Goal: Understand process/instructions: Learn how to perform a task or action

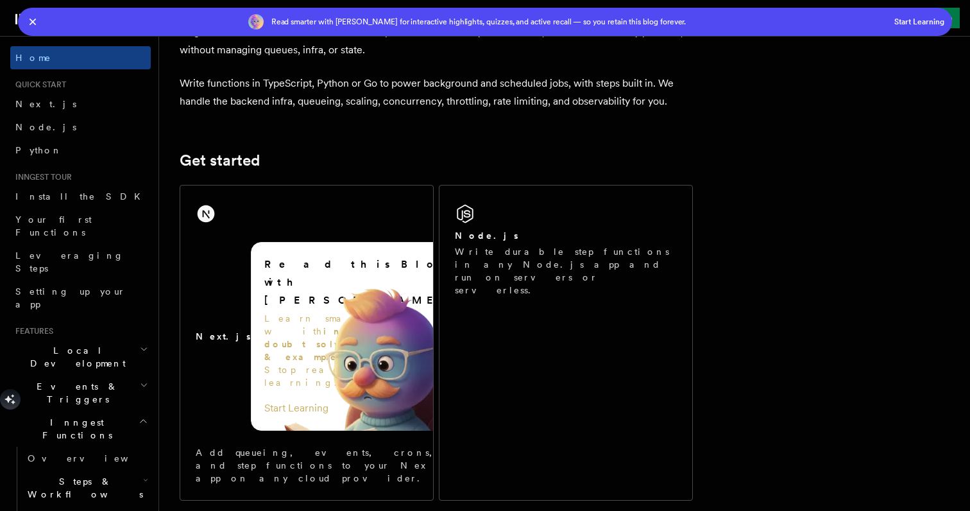
scroll to position [127, 0]
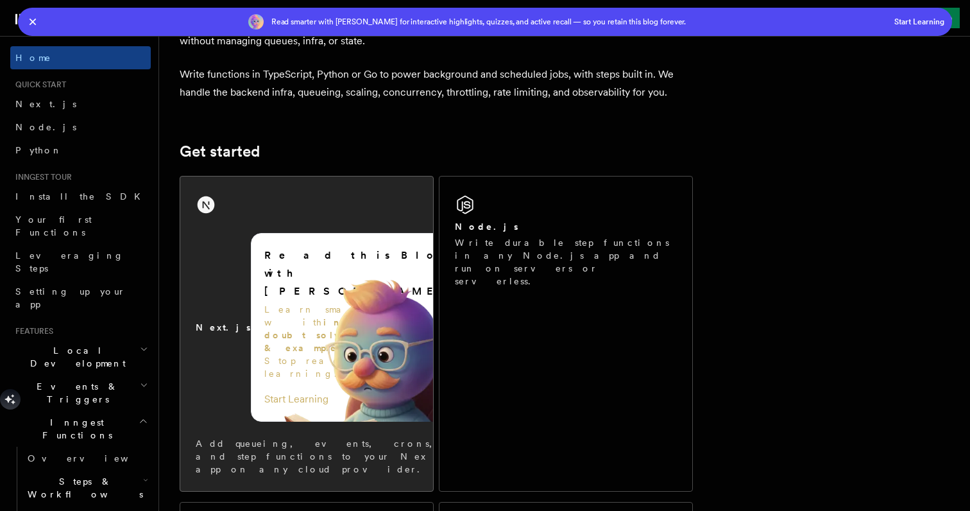
click at [288, 189] on div "Next.js Read this Blog with Leeco AI Learn smarter with interactive doubt solvi…" at bounding box center [306, 333] width 253 height 314
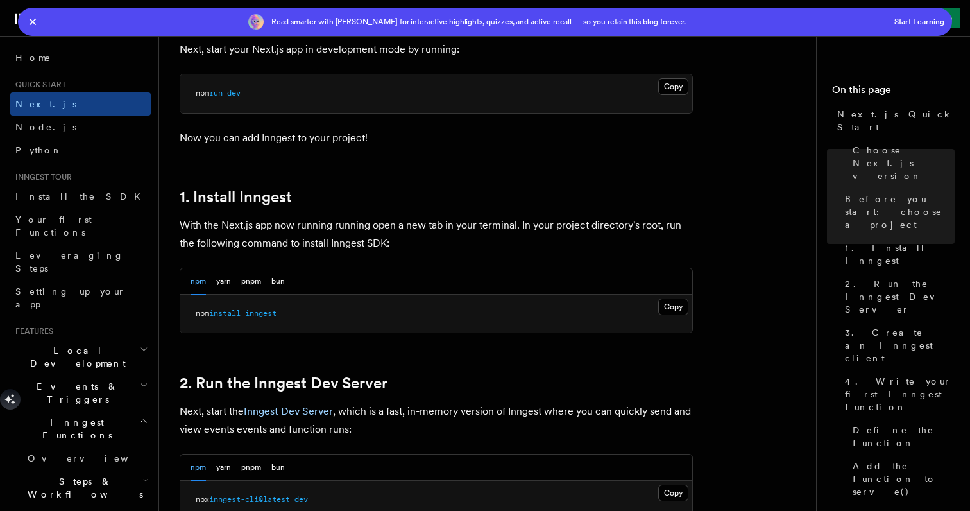
scroll to position [765, 0]
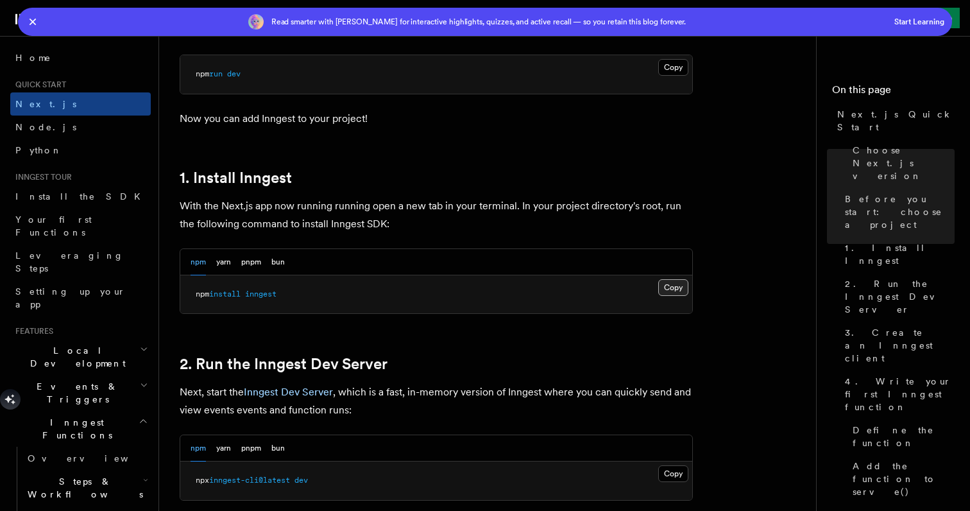
click at [684, 281] on button "Copy Copied" at bounding box center [673, 287] width 30 height 17
click at [671, 280] on button "Copy Copied" at bounding box center [673, 287] width 30 height 17
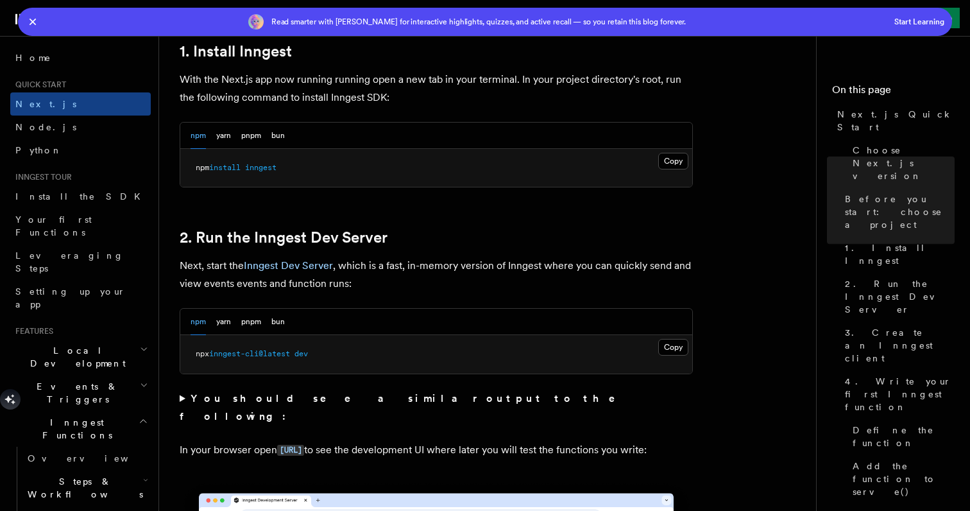
scroll to position [923, 0]
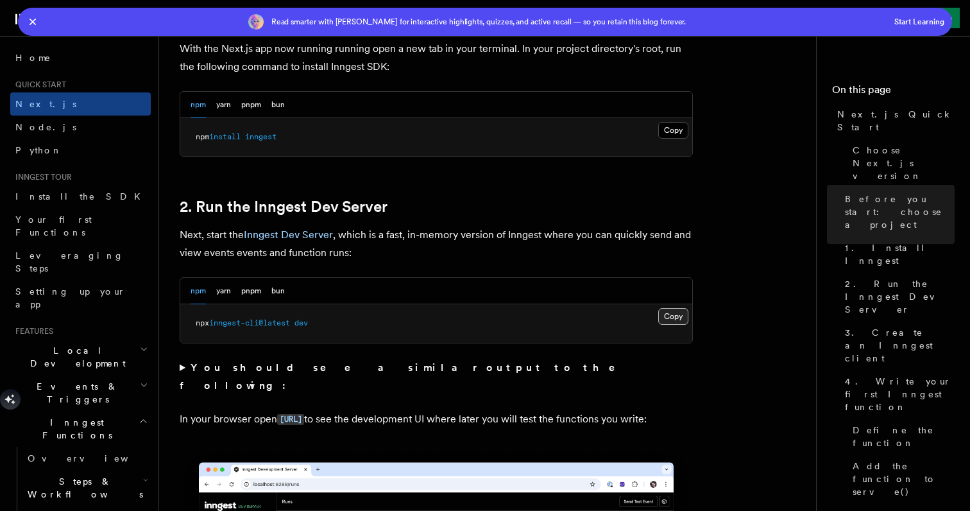
click at [674, 308] on button "Copy Copied" at bounding box center [673, 316] width 30 height 17
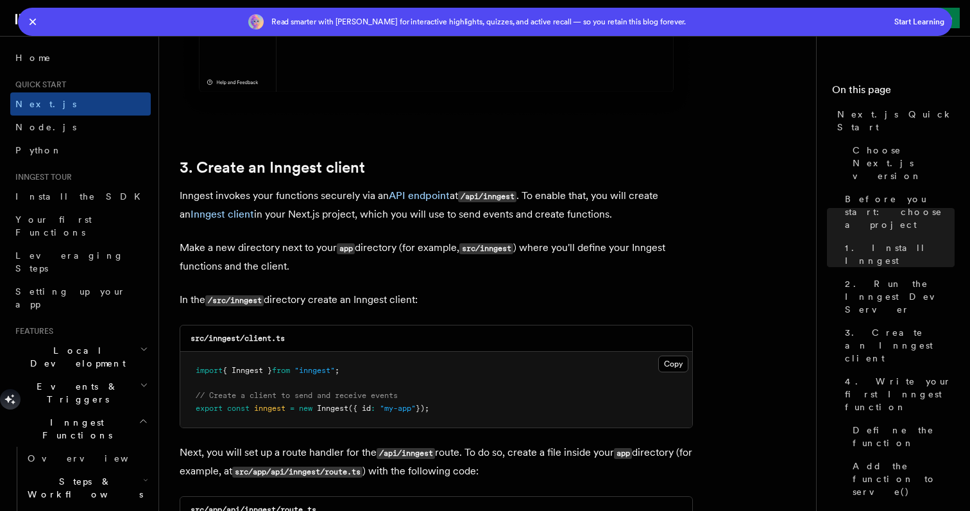
scroll to position [1589, 0]
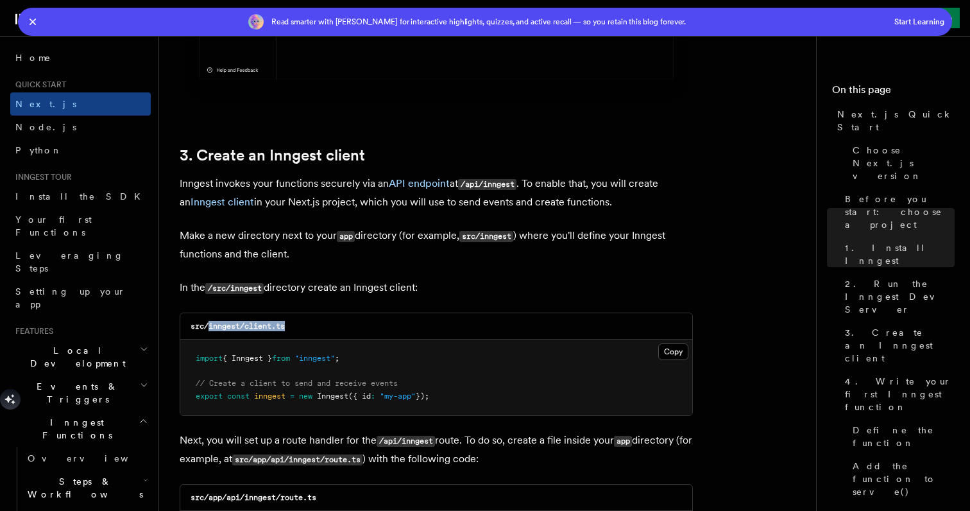
drag, startPoint x: 307, startPoint y: 320, endPoint x: 210, endPoint y: 318, distance: 96.9
click at [210, 318] on div "src/inngest/client.ts" at bounding box center [436, 326] width 512 height 26
copy code "inngest/client.ts"
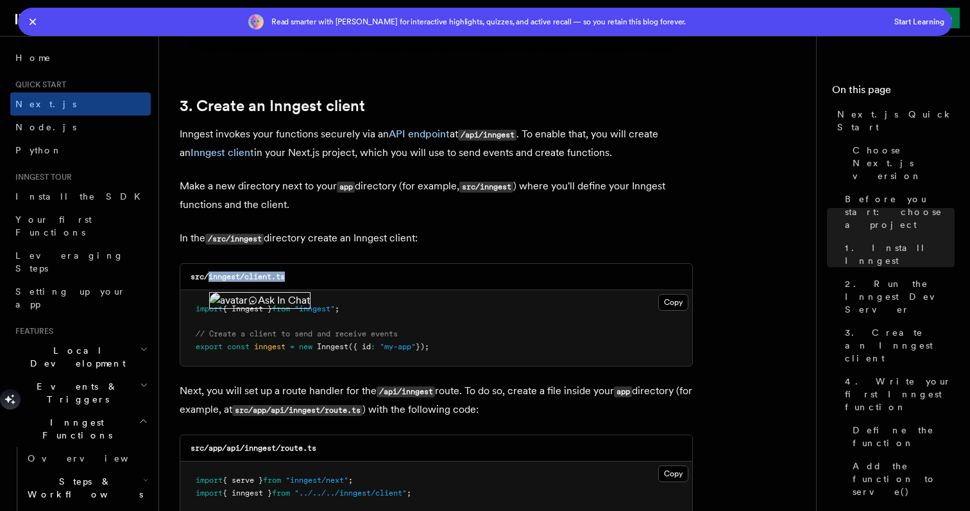
scroll to position [1665, 0]
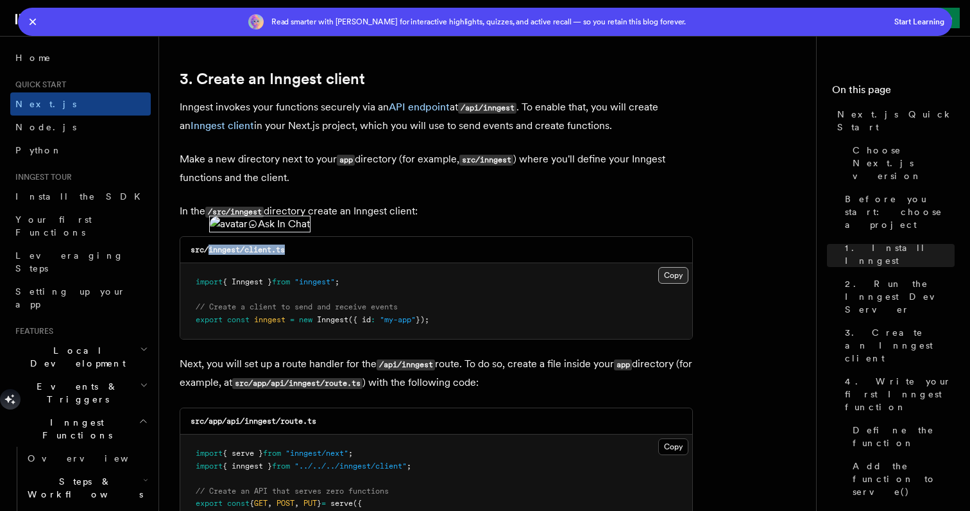
click at [671, 269] on button "Copy Copied" at bounding box center [673, 275] width 30 height 17
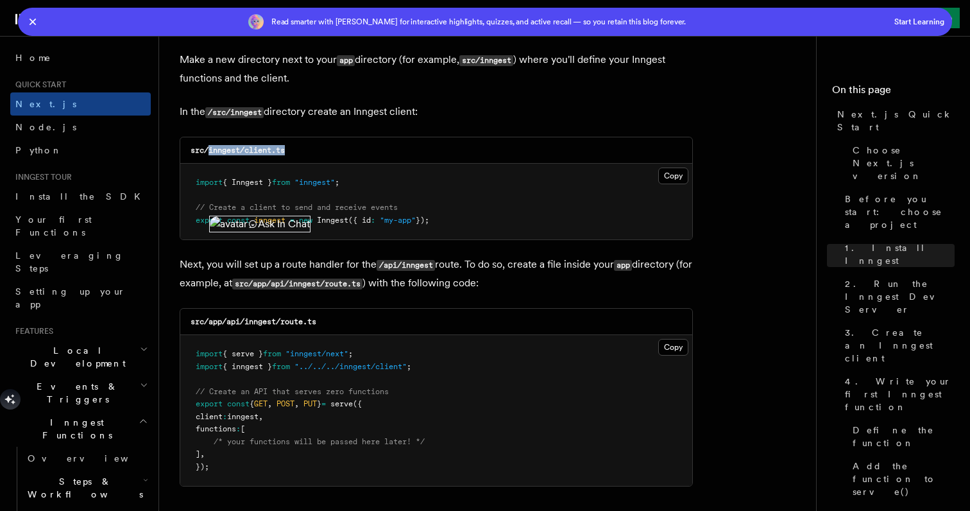
scroll to position [1767, 0]
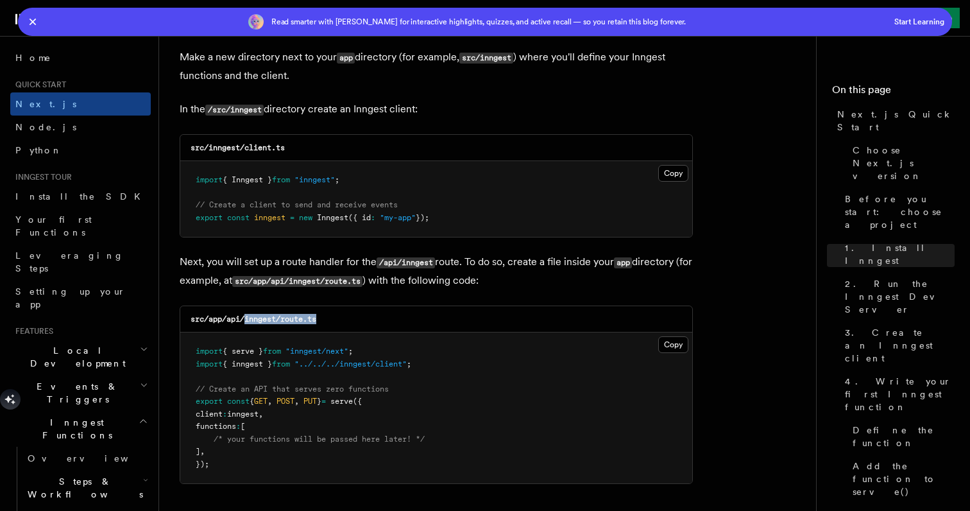
drag, startPoint x: 325, startPoint y: 309, endPoint x: 246, endPoint y: 311, distance: 79.6
click at [246, 311] on div "src/app/api/inngest/route.ts" at bounding box center [436, 319] width 512 height 26
copy code "inngest/route.ts"
click at [669, 336] on button "Copy Copied" at bounding box center [673, 344] width 30 height 17
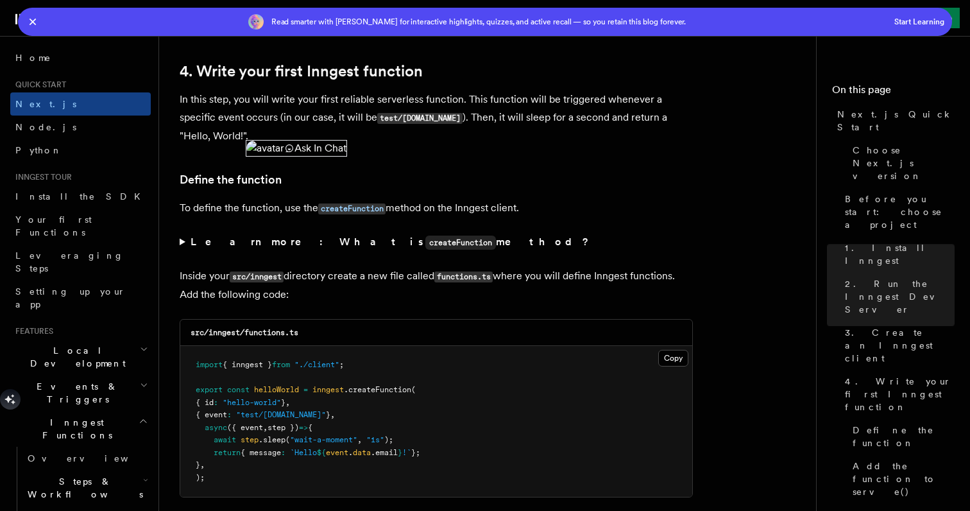
scroll to position [2235, 0]
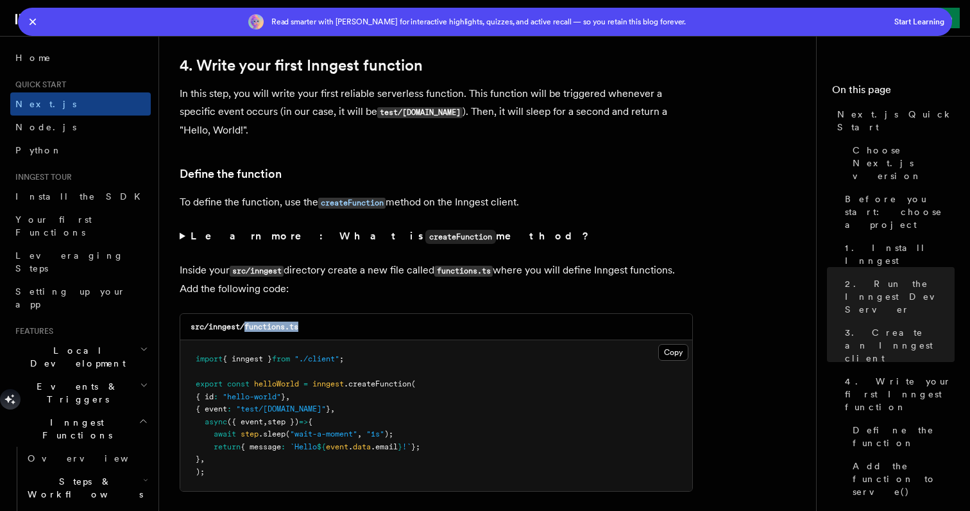
drag, startPoint x: 317, startPoint y: 318, endPoint x: 247, endPoint y: 320, distance: 70.0
click at [247, 320] on div "src/inngest/functions.ts" at bounding box center [436, 327] width 512 height 26
copy code "functions.ts"
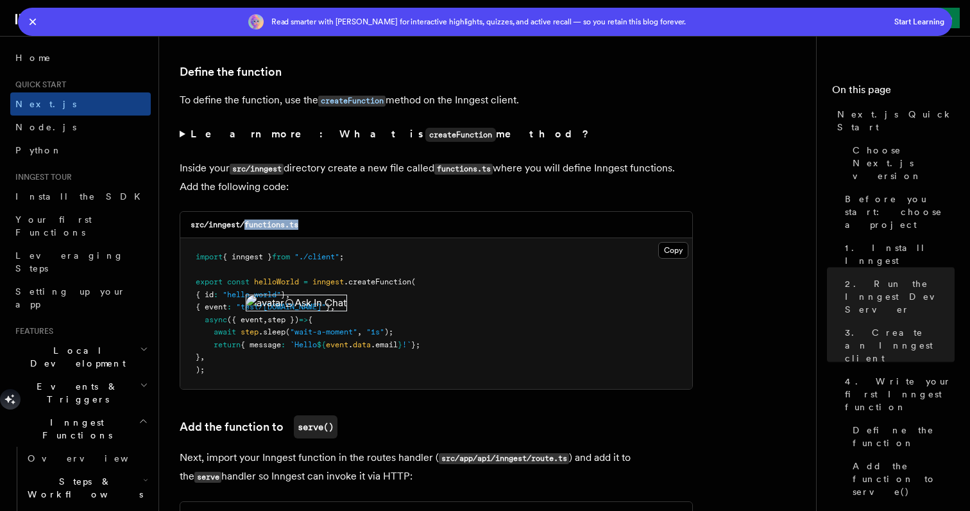
scroll to position [2342, 0]
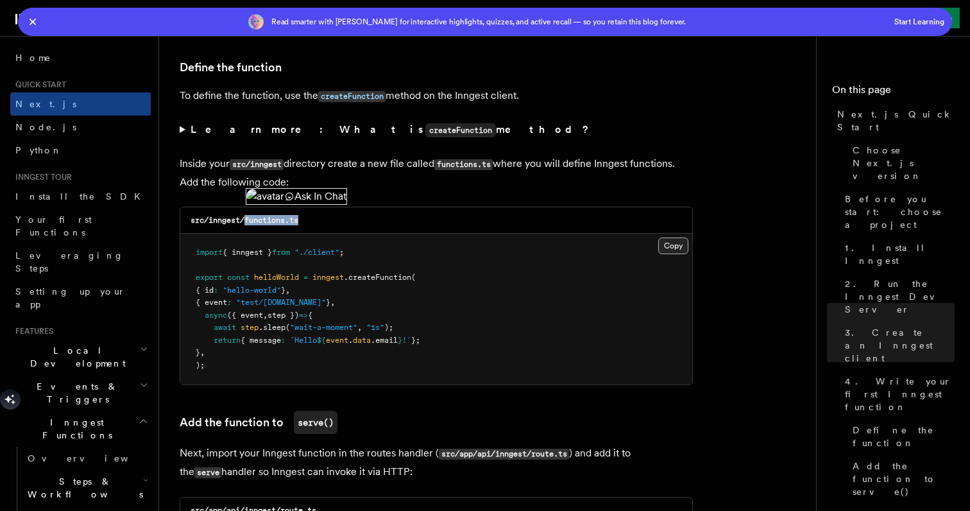
click at [671, 241] on button "Copy Copied" at bounding box center [673, 245] width 30 height 17
